Goal: Navigation & Orientation: Go to known website

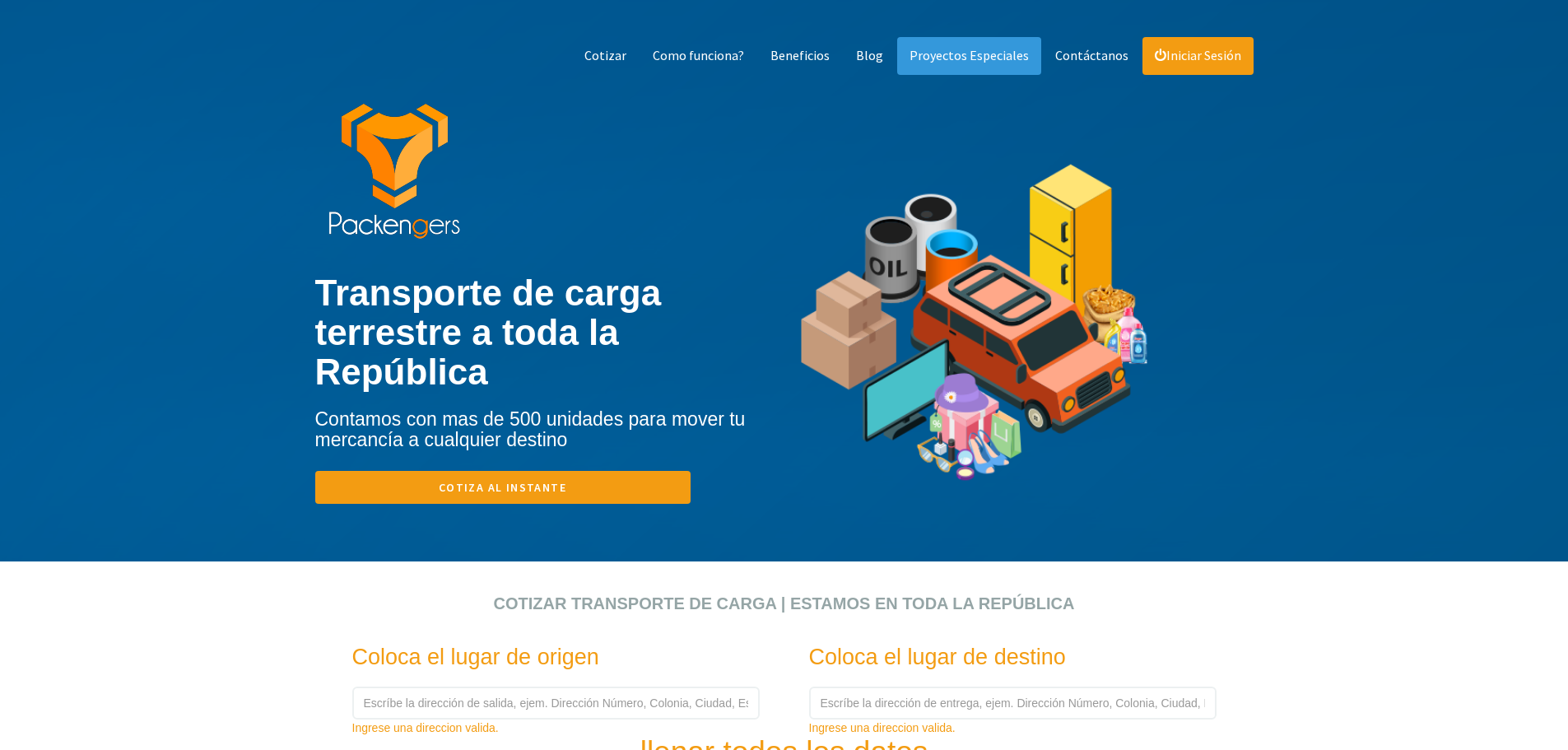
click at [1196, 57] on link "Iniciar Sesión" at bounding box center [1197, 55] width 111 height 38
click at [1228, 58] on link "Iniciar Sesión" at bounding box center [1197, 55] width 111 height 38
click at [1185, 62] on link "Iniciar Sesión" at bounding box center [1197, 55] width 111 height 38
